Goal: Register for event/course

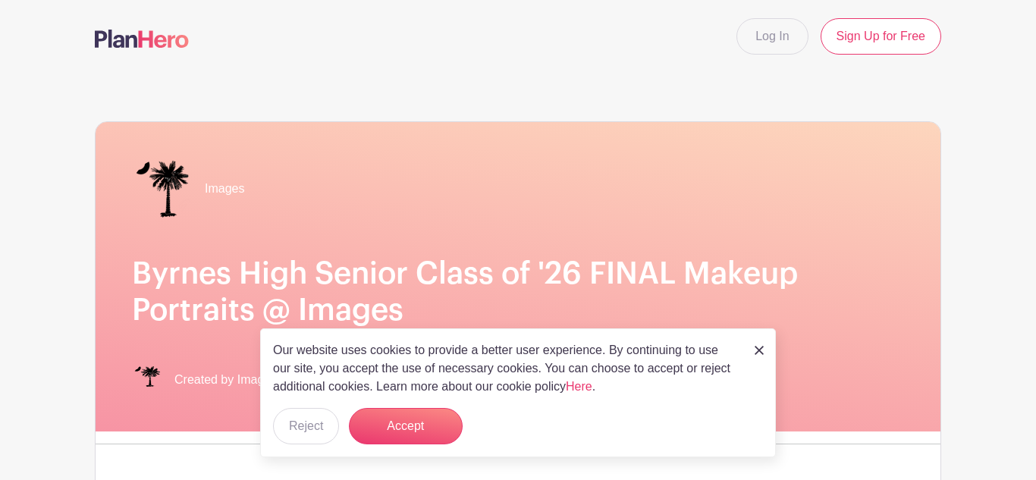
click at [763, 351] on img at bounding box center [759, 350] width 9 height 9
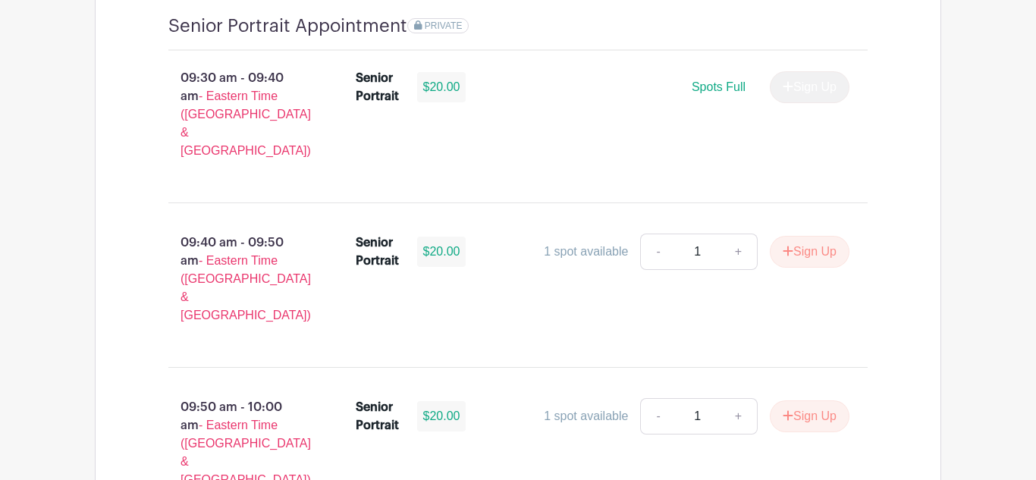
scroll to position [1060, 0]
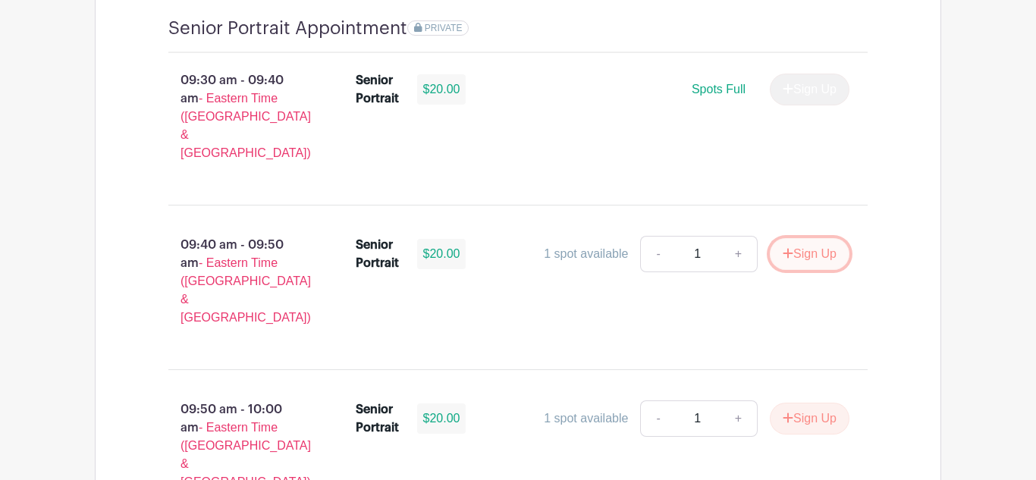
click at [796, 238] on button "Sign Up" at bounding box center [810, 254] width 80 height 32
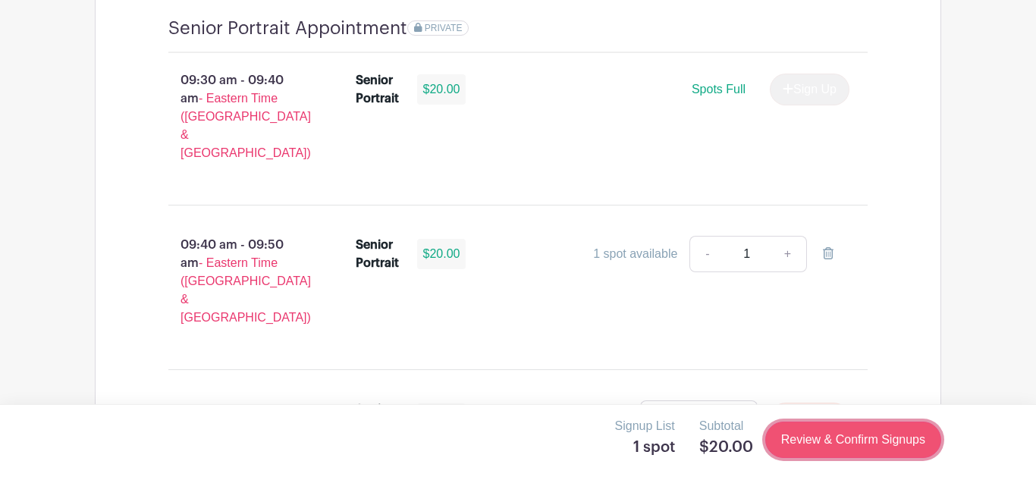
click at [793, 454] on link "Review & Confirm Signups" at bounding box center [853, 440] width 176 height 36
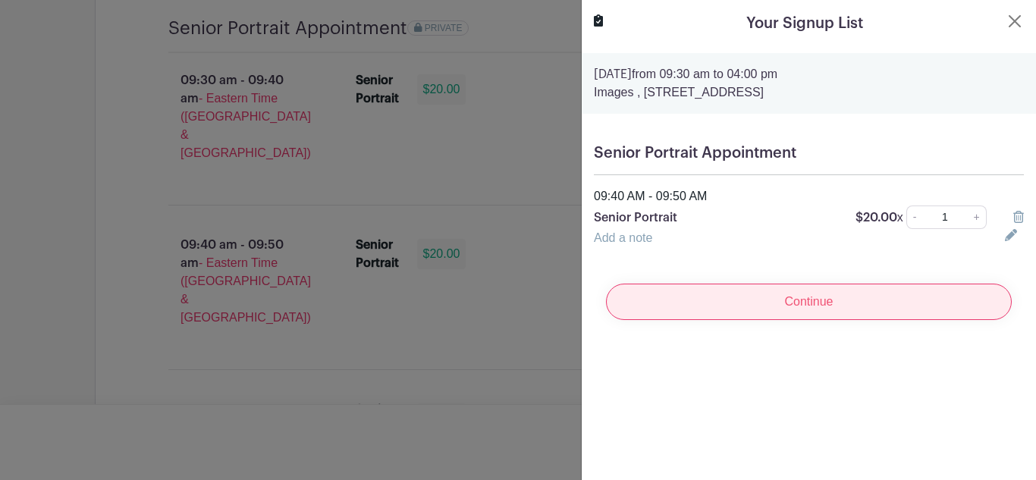
click at [958, 287] on input "Continue" at bounding box center [809, 302] width 406 height 36
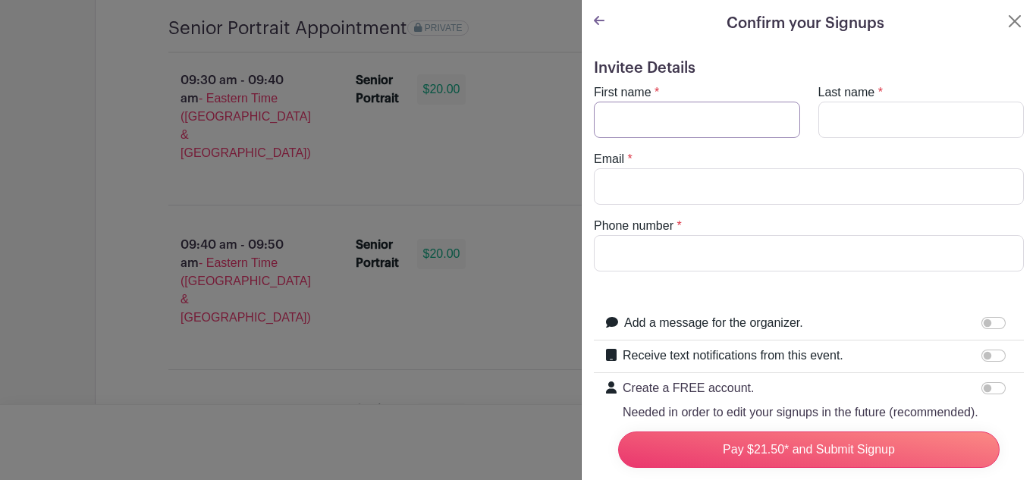
click at [770, 118] on input "First name" at bounding box center [697, 120] width 206 height 36
type input "[PERSON_NAME]"
type input "[EMAIL_ADDRESS][DOMAIN_NAME]"
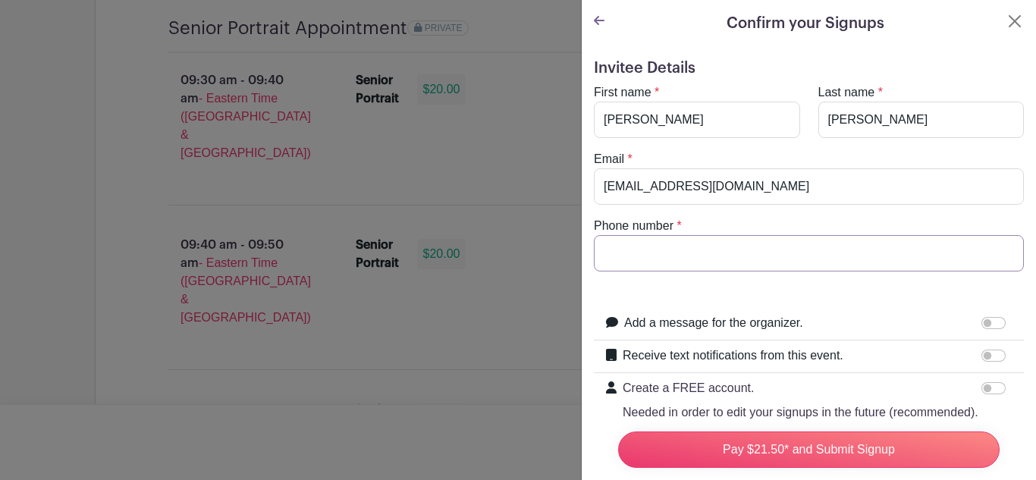
type input "8645175829"
drag, startPoint x: 818, startPoint y: 196, endPoint x: 584, endPoint y: 196, distance: 234.4
click at [585, 196] on div "Email * [EMAIL_ADDRESS][DOMAIN_NAME]" at bounding box center [809, 177] width 448 height 55
